Goal: Information Seeking & Learning: Learn about a topic

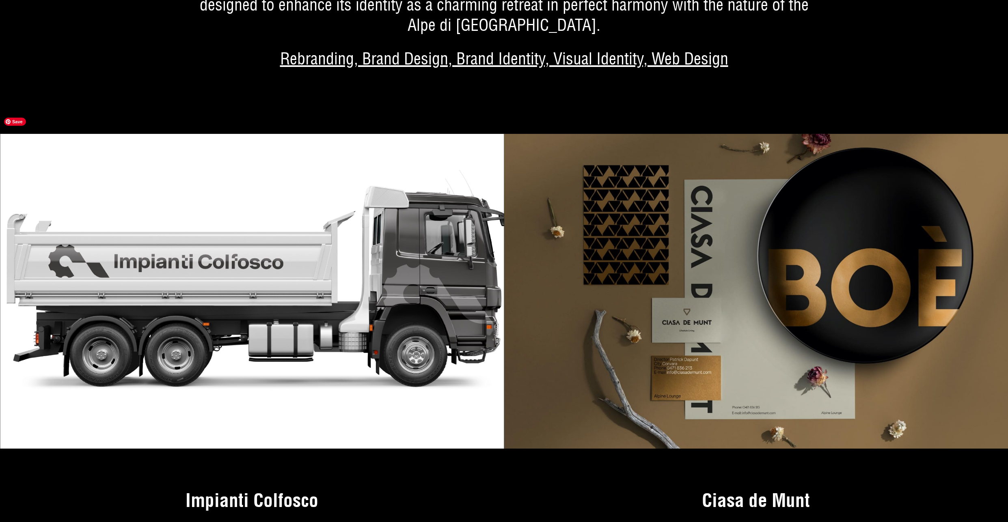
scroll to position [4926, 0]
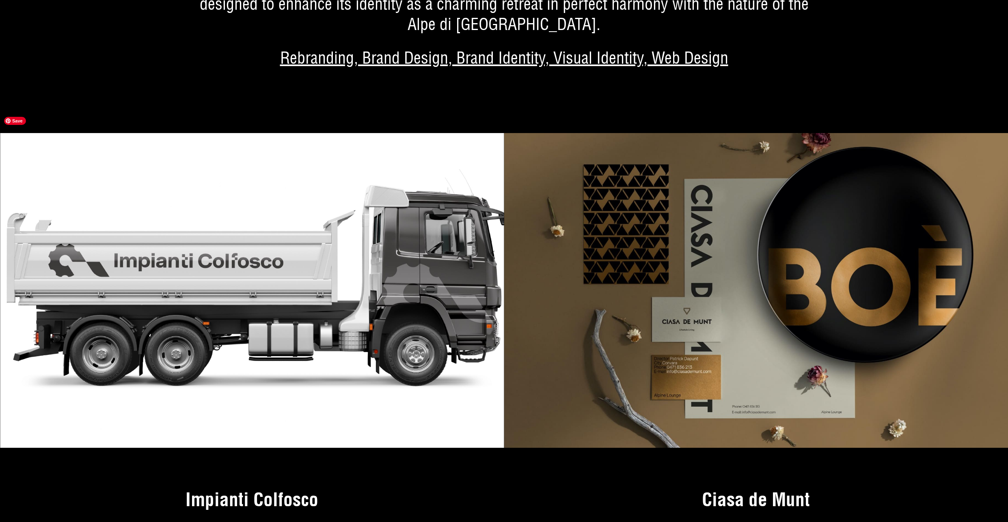
click at [295, 223] on img at bounding box center [252, 290] width 504 height 315
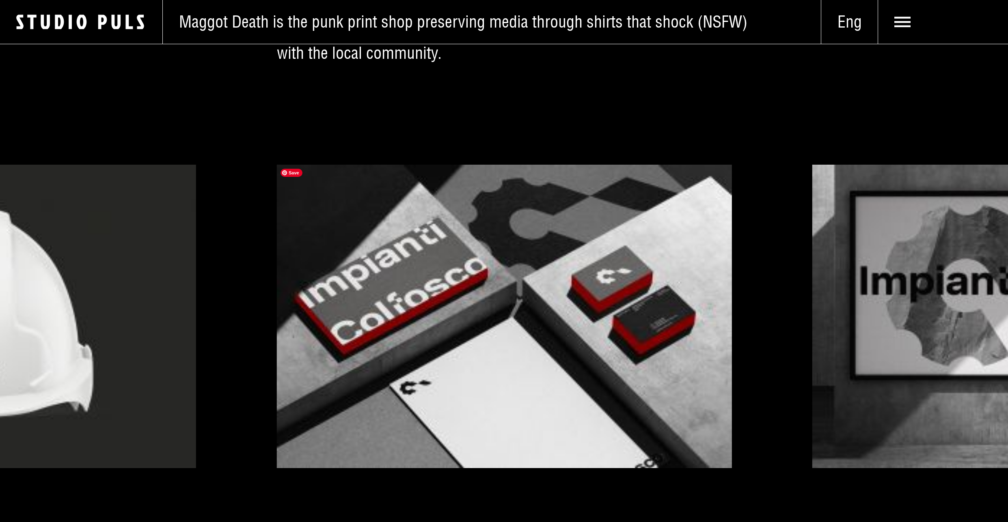
scroll to position [3015, 0]
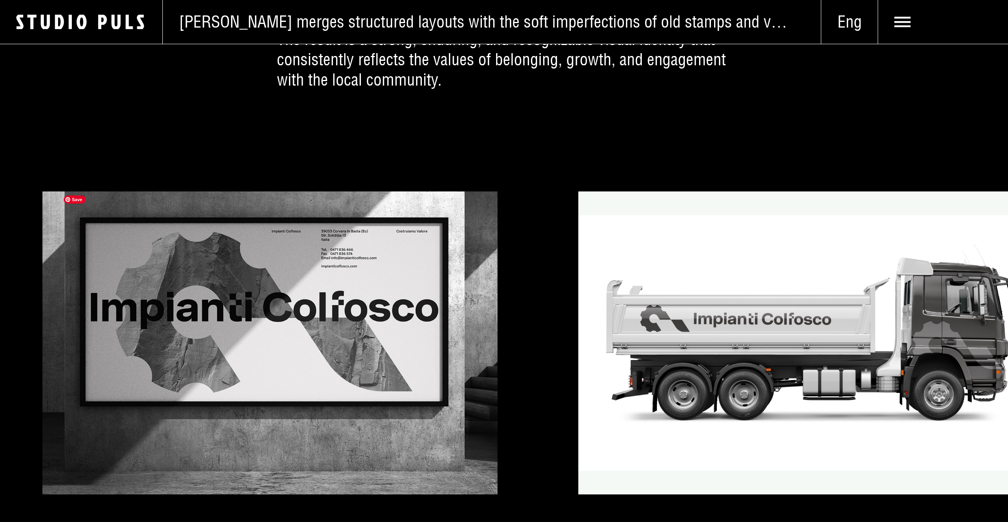
click at [357, 312] on div at bounding box center [504, 343] width 1008 height 303
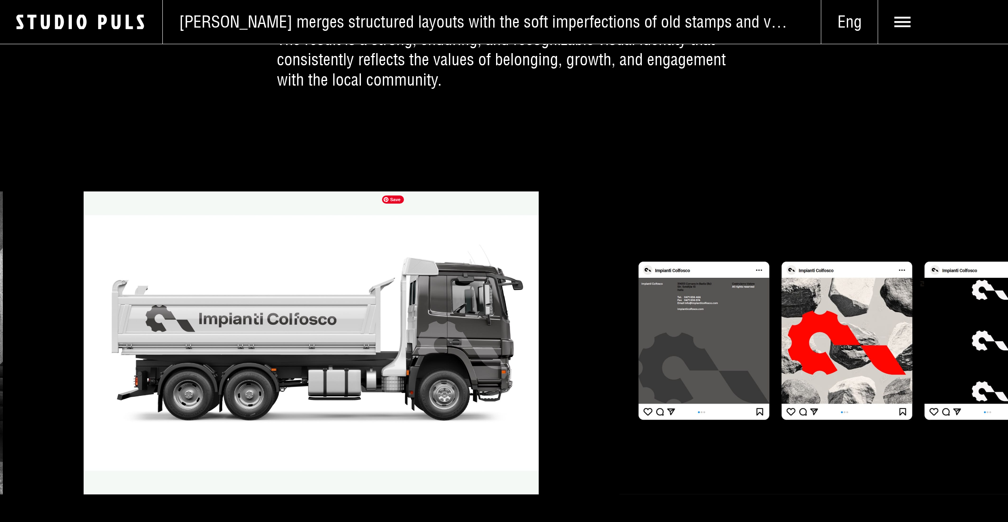
click at [212, 335] on img at bounding box center [311, 343] width 455 height 303
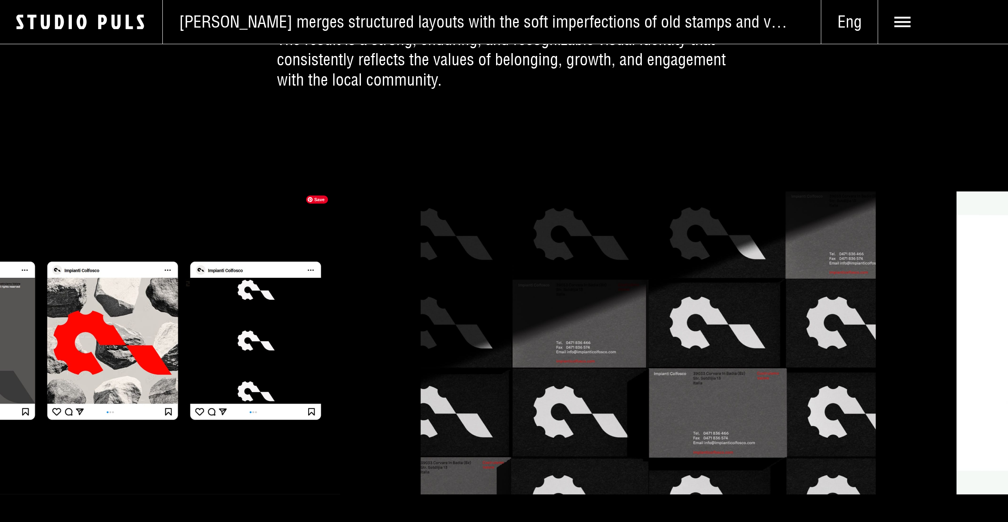
click at [149, 351] on img at bounding box center [112, 343] width 455 height 303
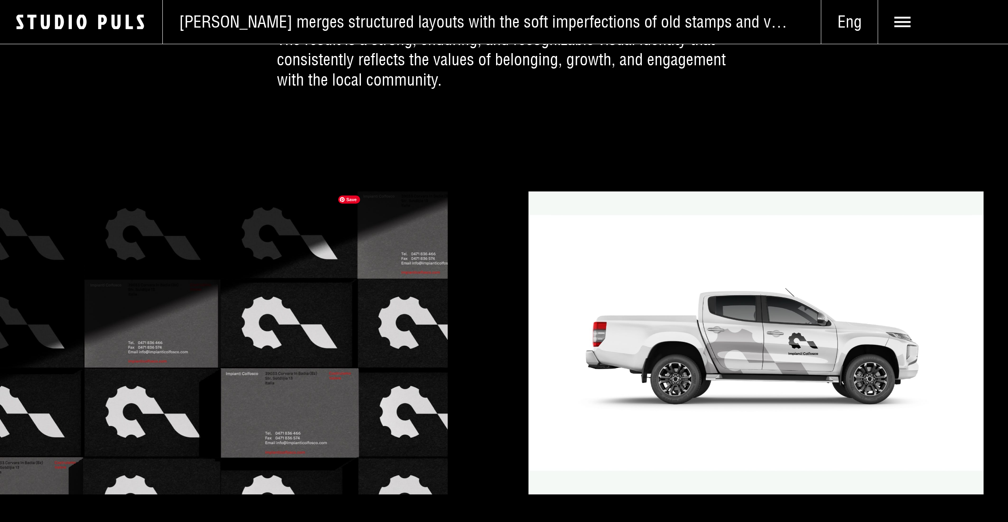
click at [109, 342] on div at bounding box center [504, 343] width 1008 height 303
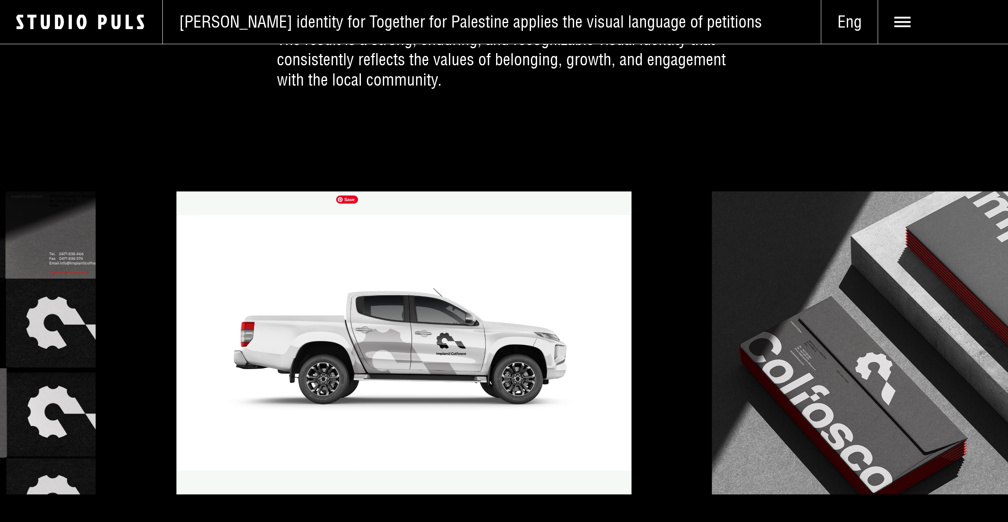
click at [58, 356] on div at bounding box center [504, 343] width 1008 height 303
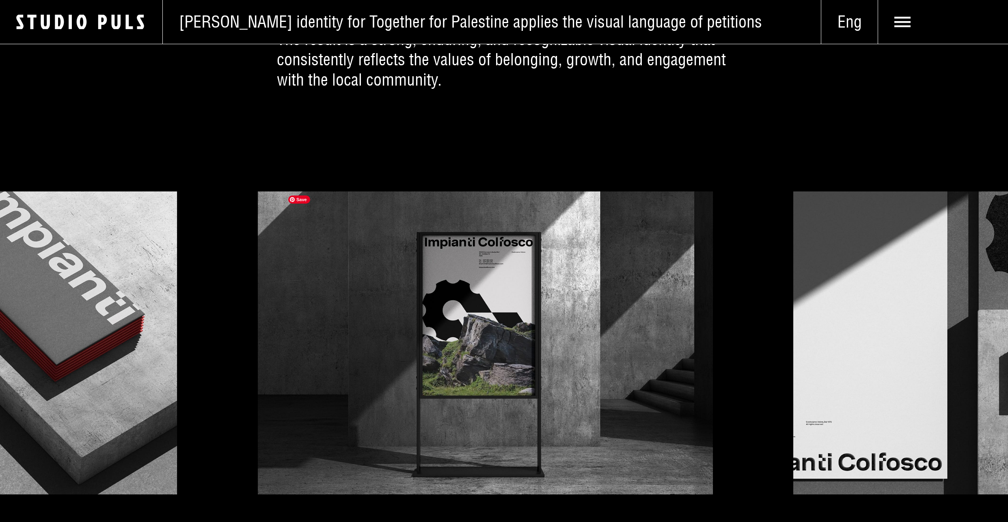
click at [67, 351] on div at bounding box center [504, 343] width 1008 height 303
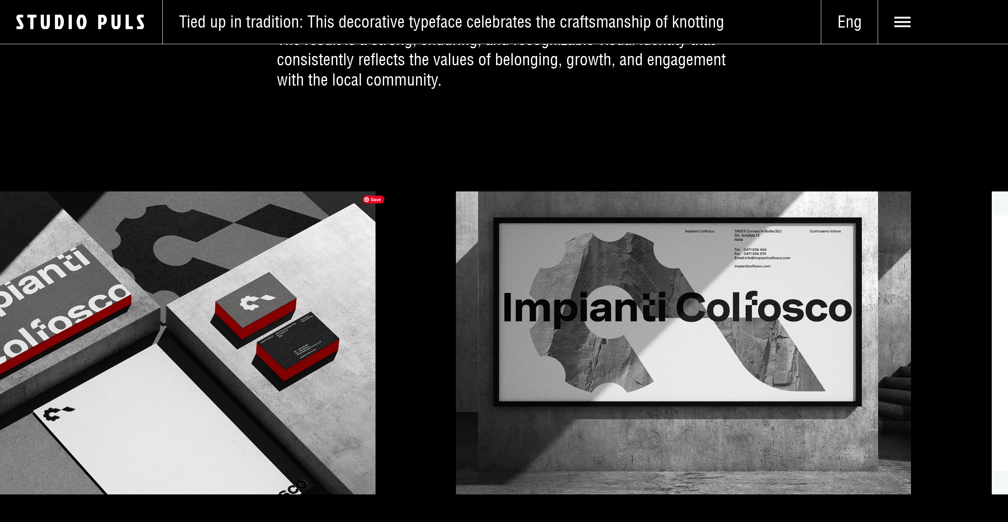
click at [93, 351] on div at bounding box center [504, 343] width 1008 height 303
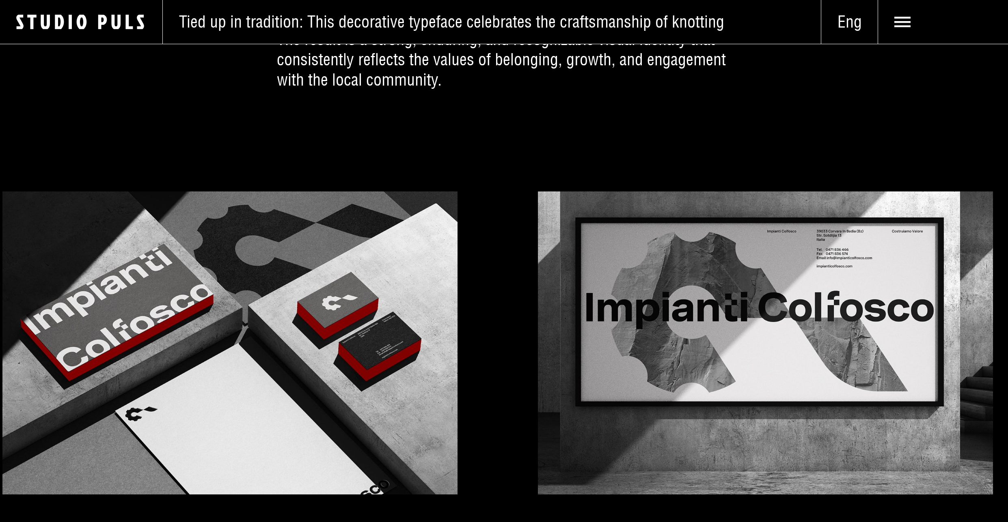
click at [387, 359] on div at bounding box center [504, 343] width 1008 height 303
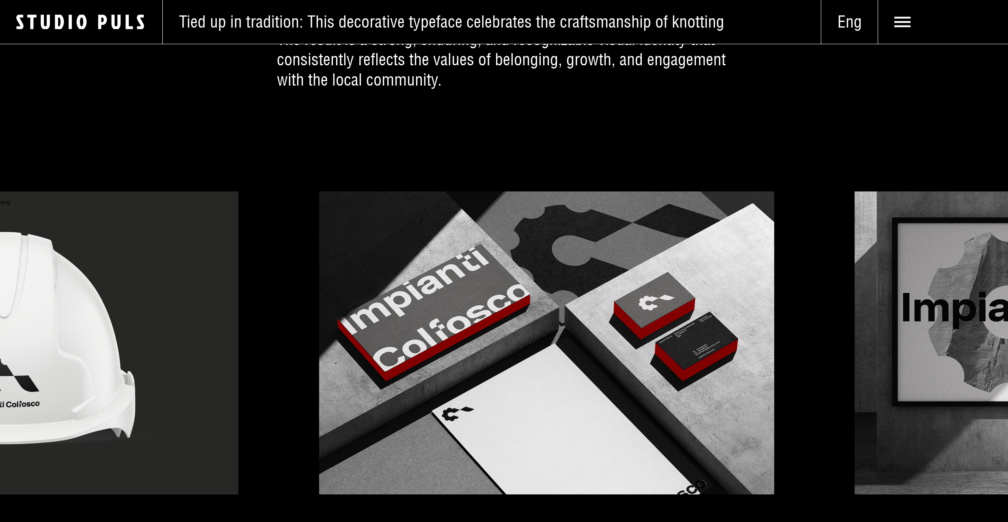
click at [415, 361] on div at bounding box center [504, 343] width 1008 height 303
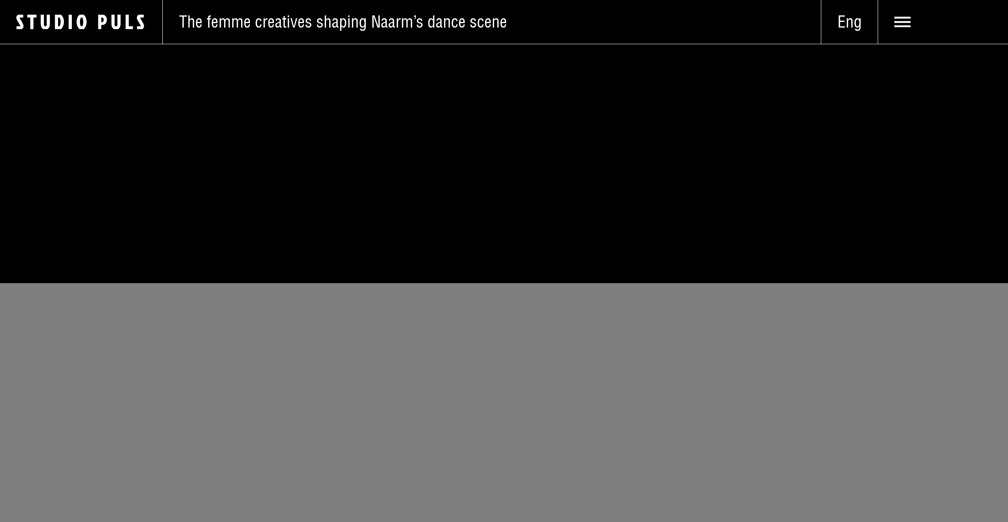
scroll to position [4926, 0]
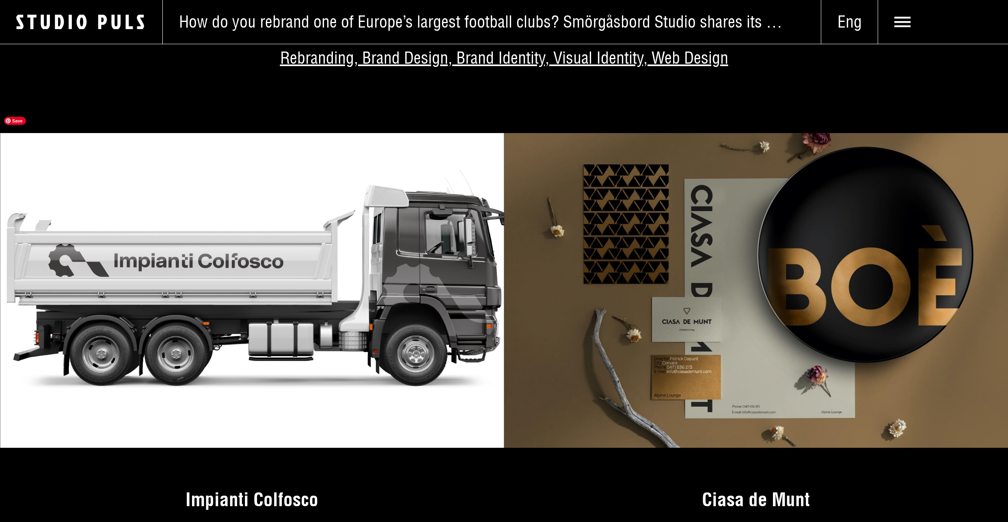
click at [198, 251] on img at bounding box center [252, 290] width 504 height 315
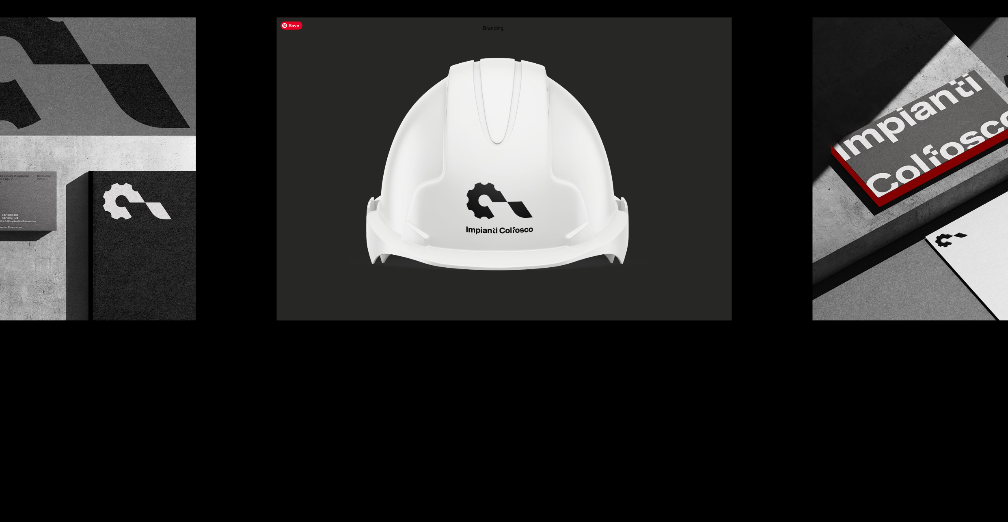
scroll to position [3193, 0]
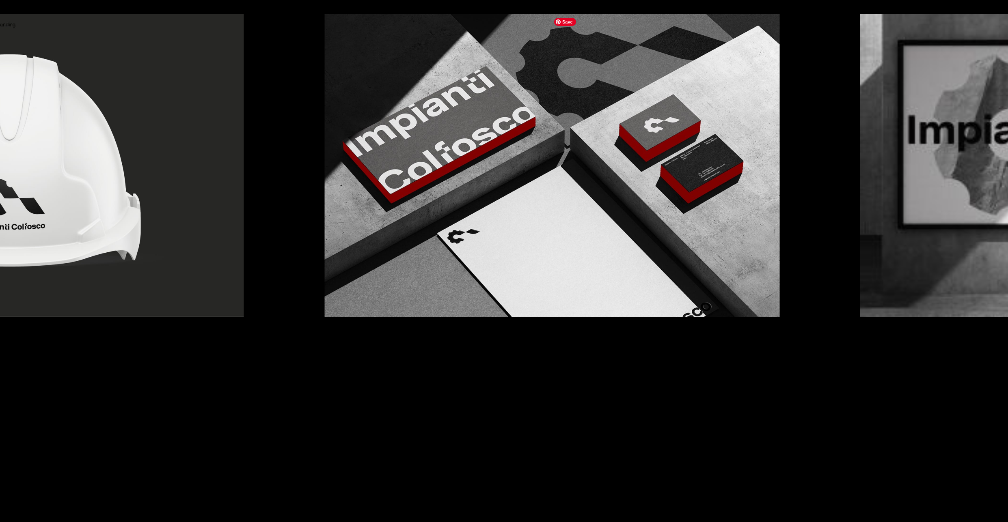
click at [131, 260] on div at bounding box center [504, 165] width 1008 height 303
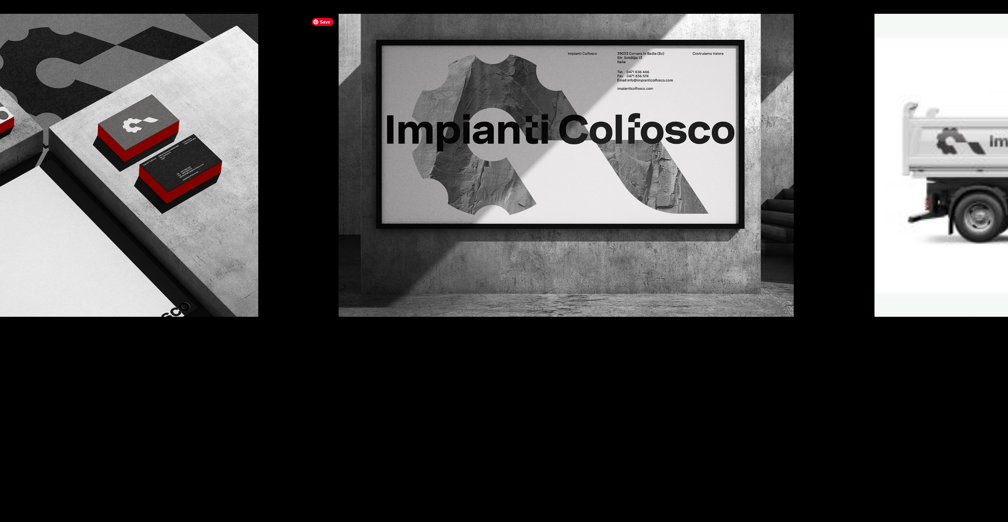
click at [187, 274] on img at bounding box center [30, 165] width 455 height 303
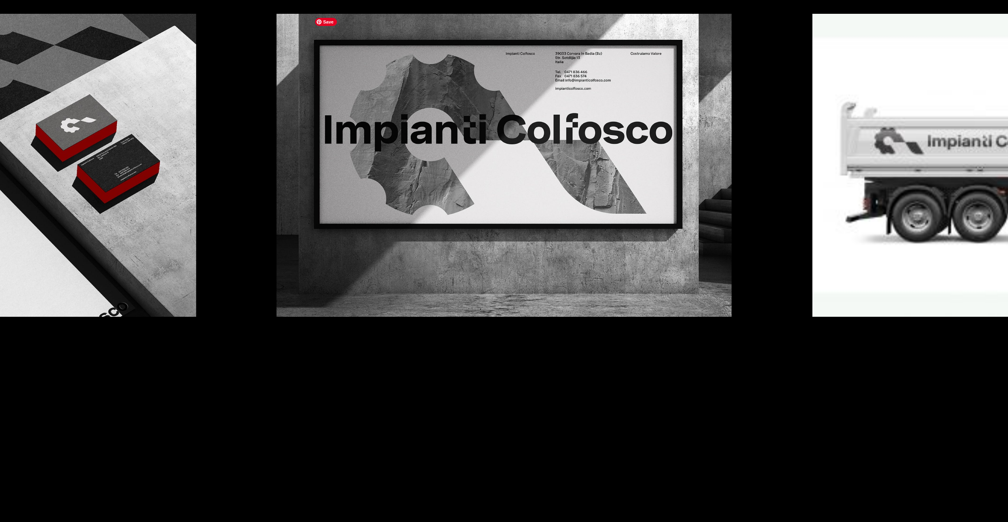
click at [276, 283] on img at bounding box center [503, 165] width 455 height 303
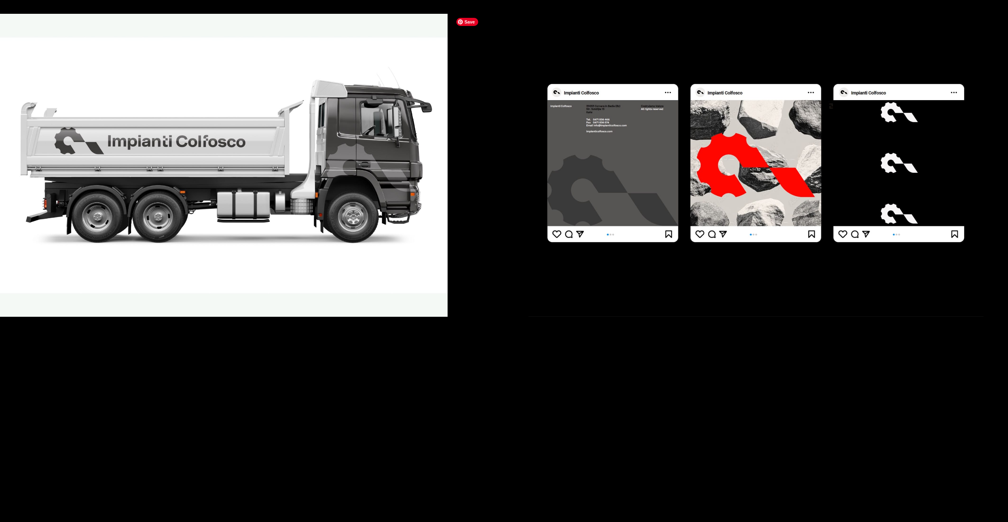
click at [257, 278] on img at bounding box center [219, 165] width 455 height 303
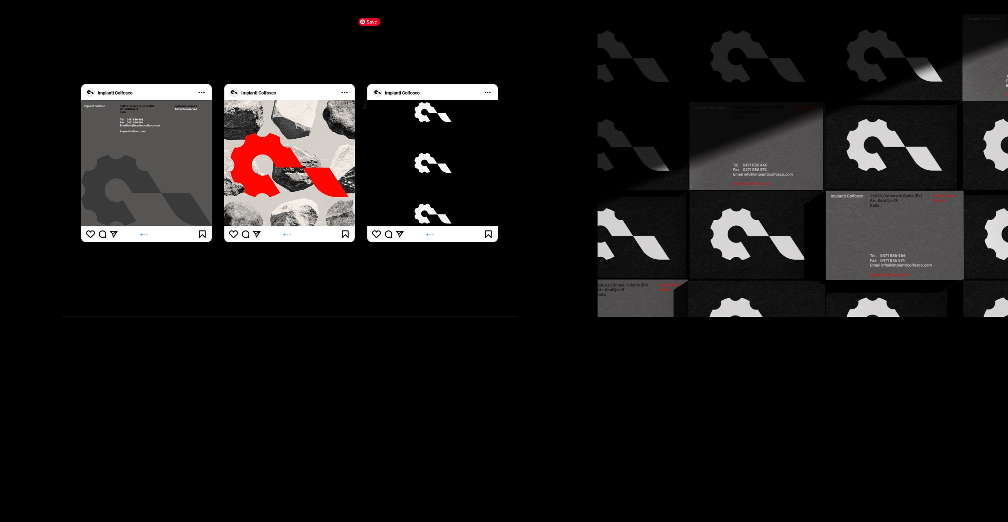
click at [262, 258] on img at bounding box center [289, 165] width 455 height 303
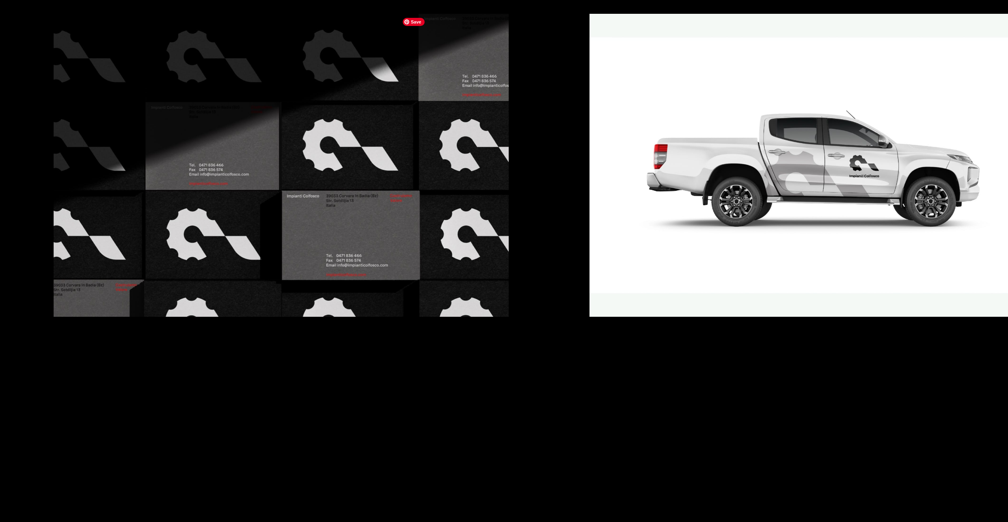
click at [272, 278] on img at bounding box center [281, 165] width 455 height 303
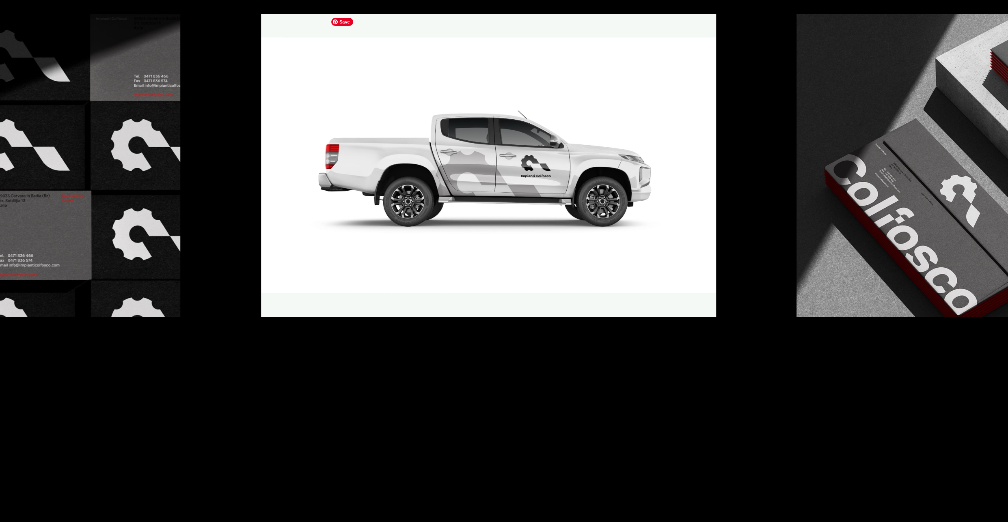
click at [118, 285] on div at bounding box center [504, 165] width 1008 height 303
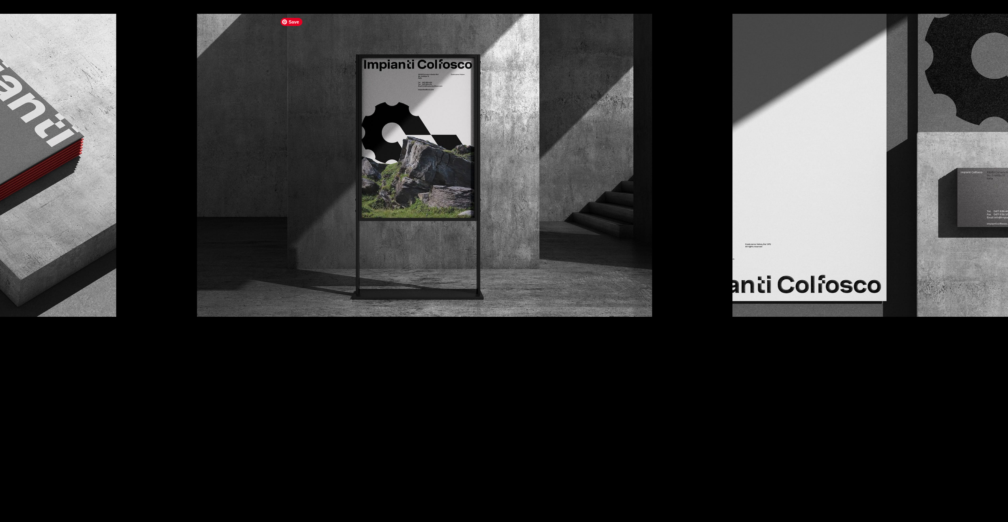
click at [236, 297] on img at bounding box center [424, 165] width 455 height 303
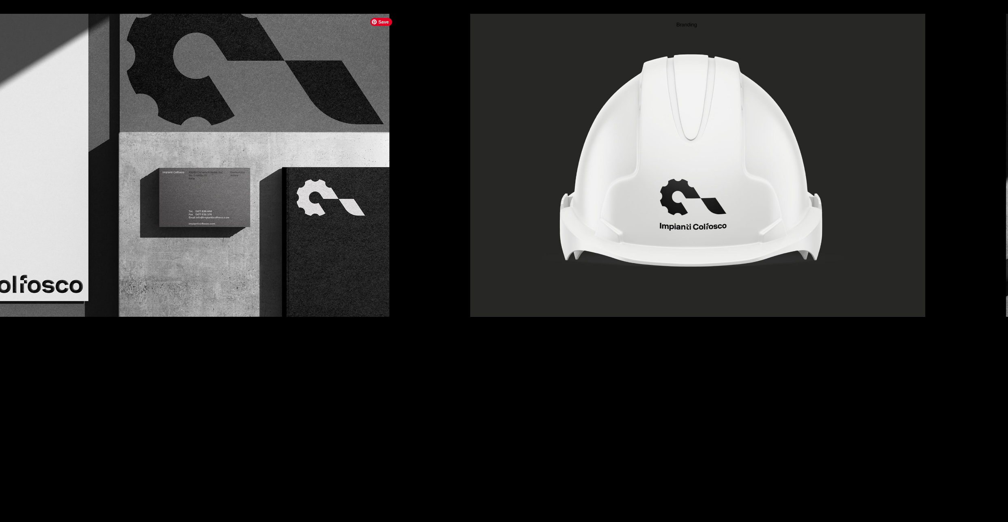
click at [230, 315] on img at bounding box center [162, 165] width 455 height 303
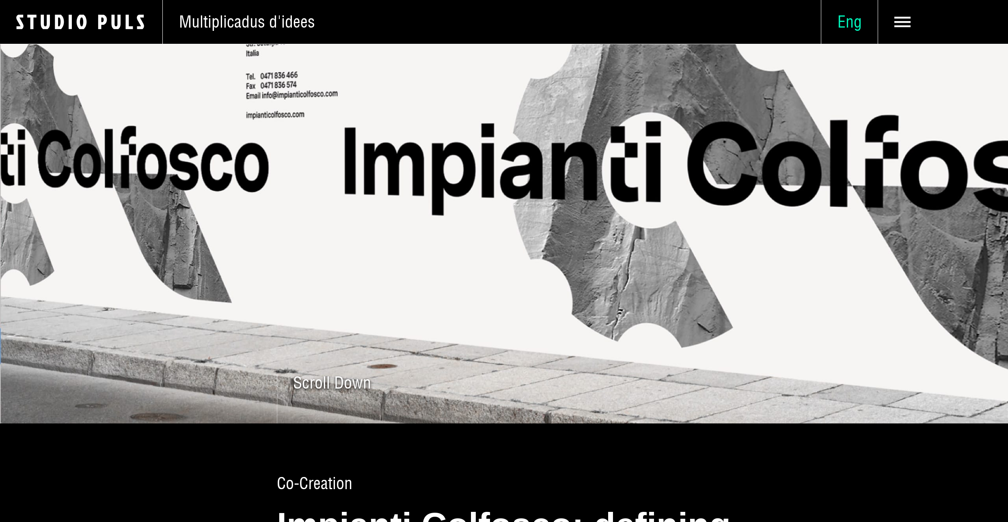
scroll to position [0, 0]
